Goal: Transaction & Acquisition: Purchase product/service

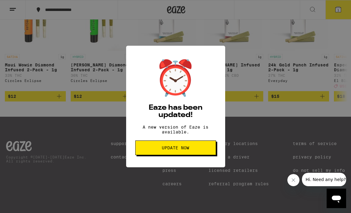
click at [197, 155] on button "Update Now" at bounding box center [175, 148] width 81 height 15
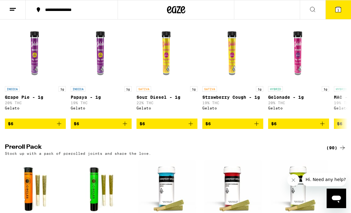
scroll to position [452, 0]
